Goal: Task Accomplishment & Management: Manage account settings

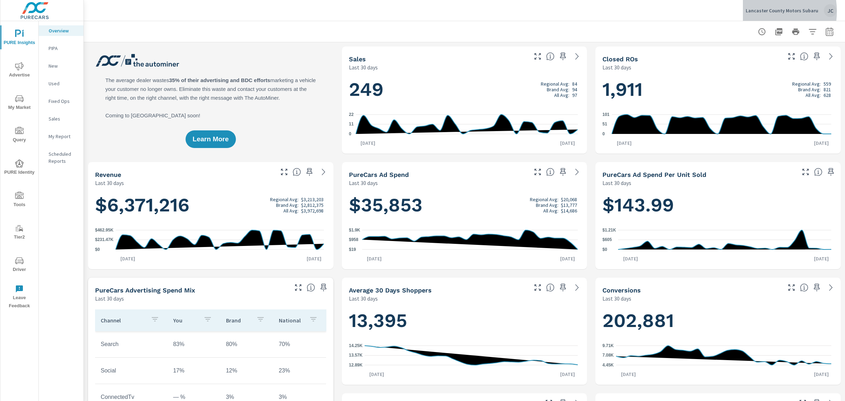
click at [766, 11] on p "Lancaster County Motors Subaru" at bounding box center [782, 10] width 73 height 6
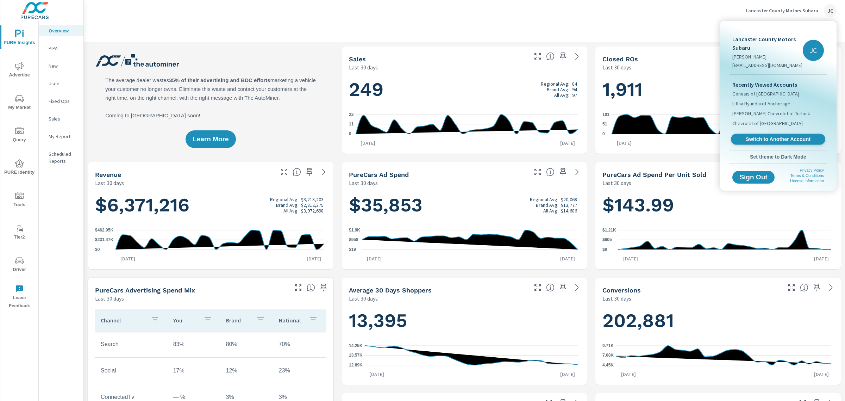
click at [761, 138] on span "Switch to Another Account" at bounding box center [778, 139] width 86 height 7
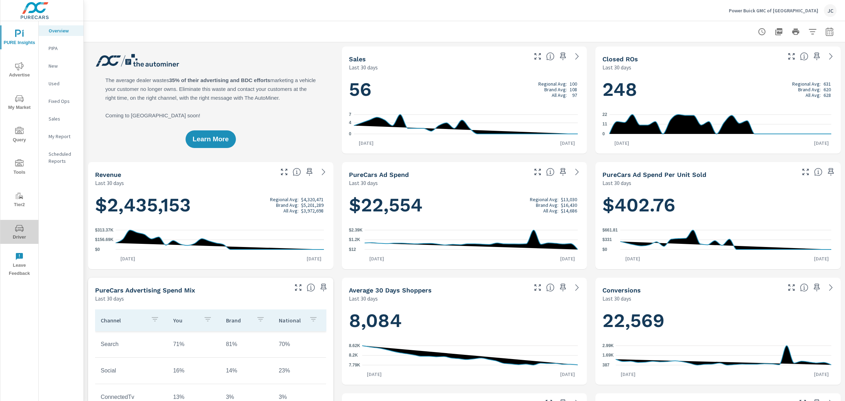
click at [20, 227] on icon "nav menu" at bounding box center [19, 228] width 8 height 7
